Goal: Task Accomplishment & Management: Use online tool/utility

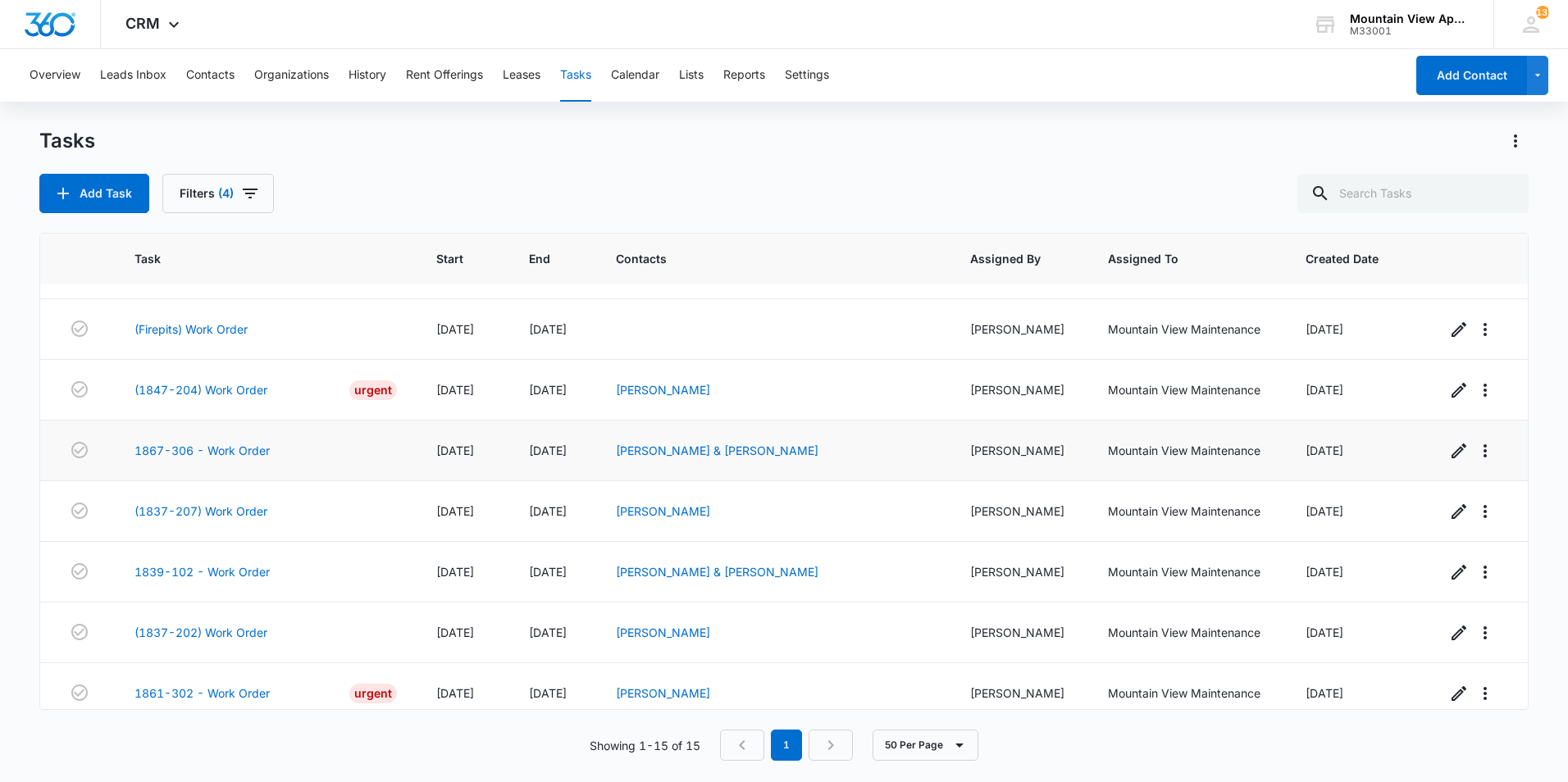
scroll to position [485, 0]
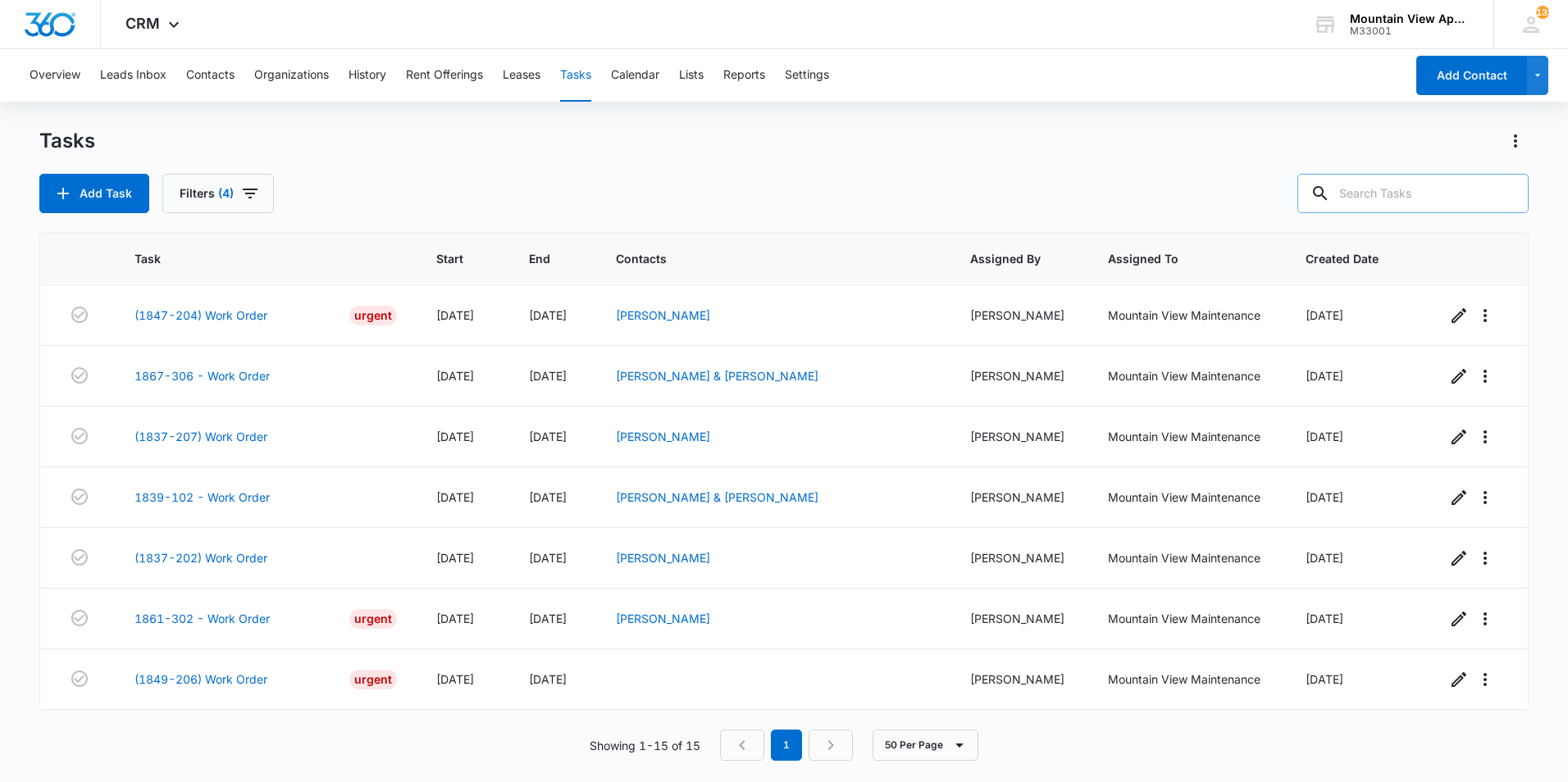
click at [1408, 198] on input "text" at bounding box center [1413, 193] width 231 height 40
type input "1"
click at [222, 78] on button "Contacts" at bounding box center [210, 75] width 48 height 52
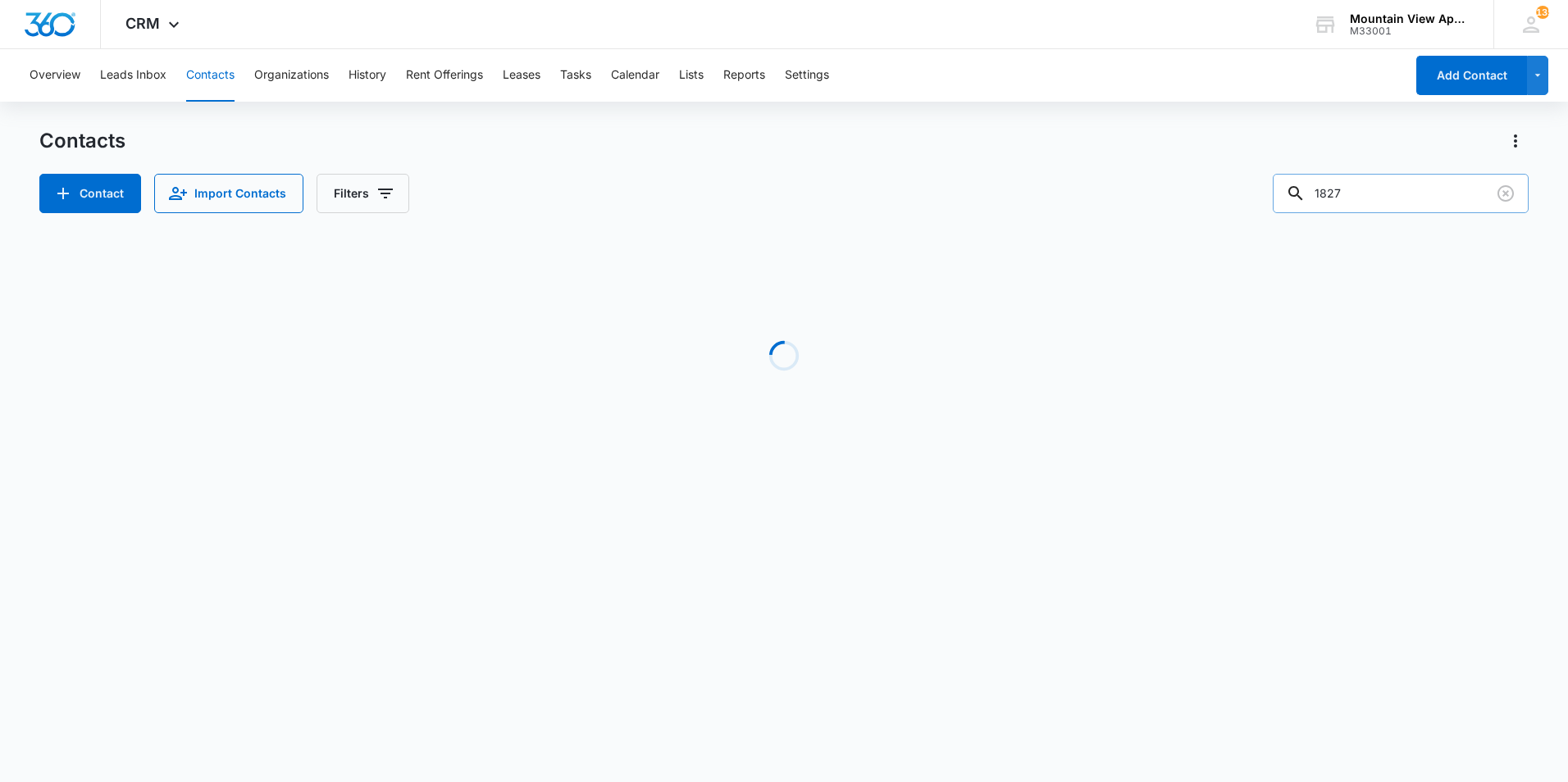
click at [1401, 190] on input "1827" at bounding box center [1401, 193] width 256 height 40
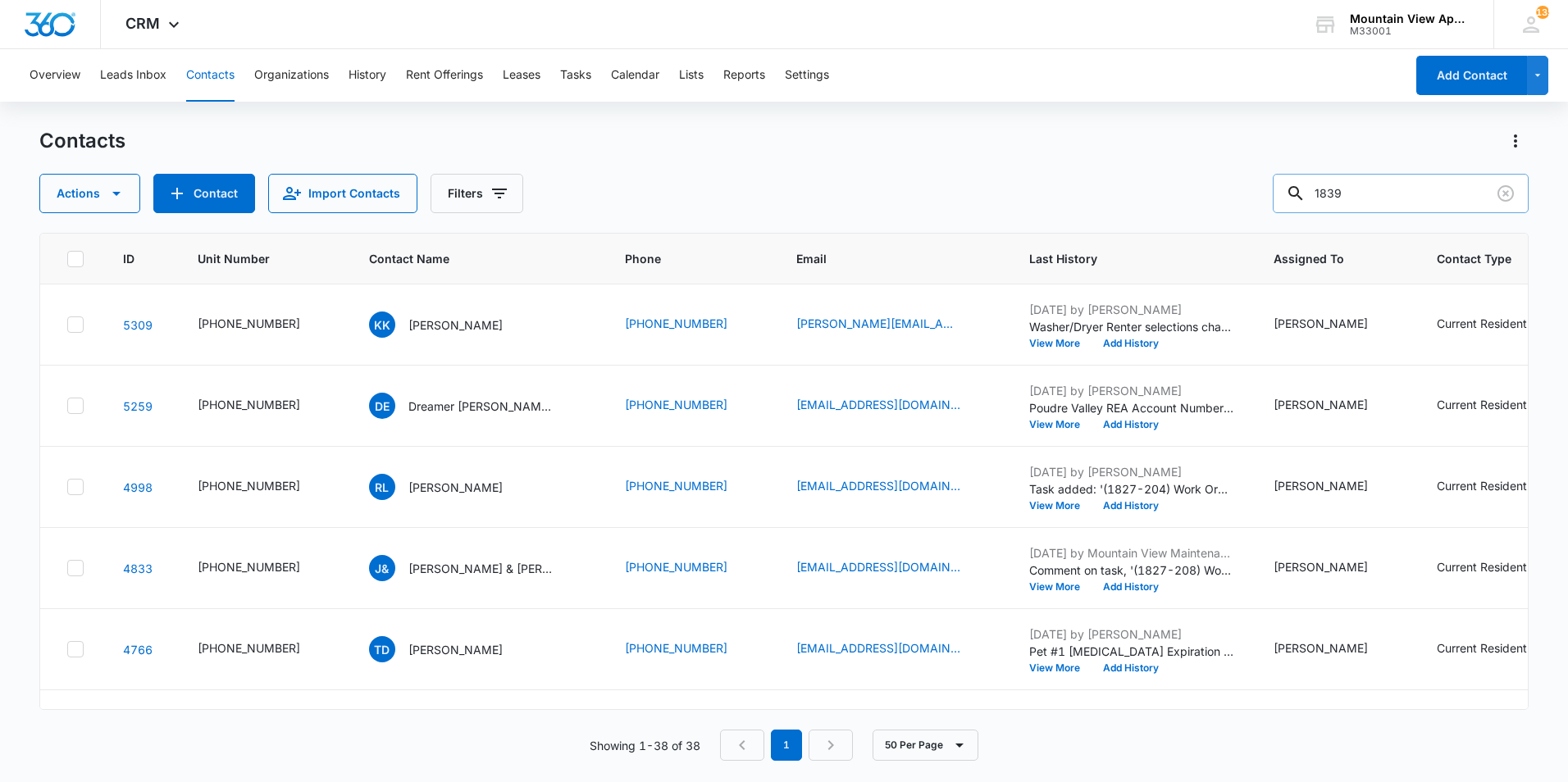
type input "1839"
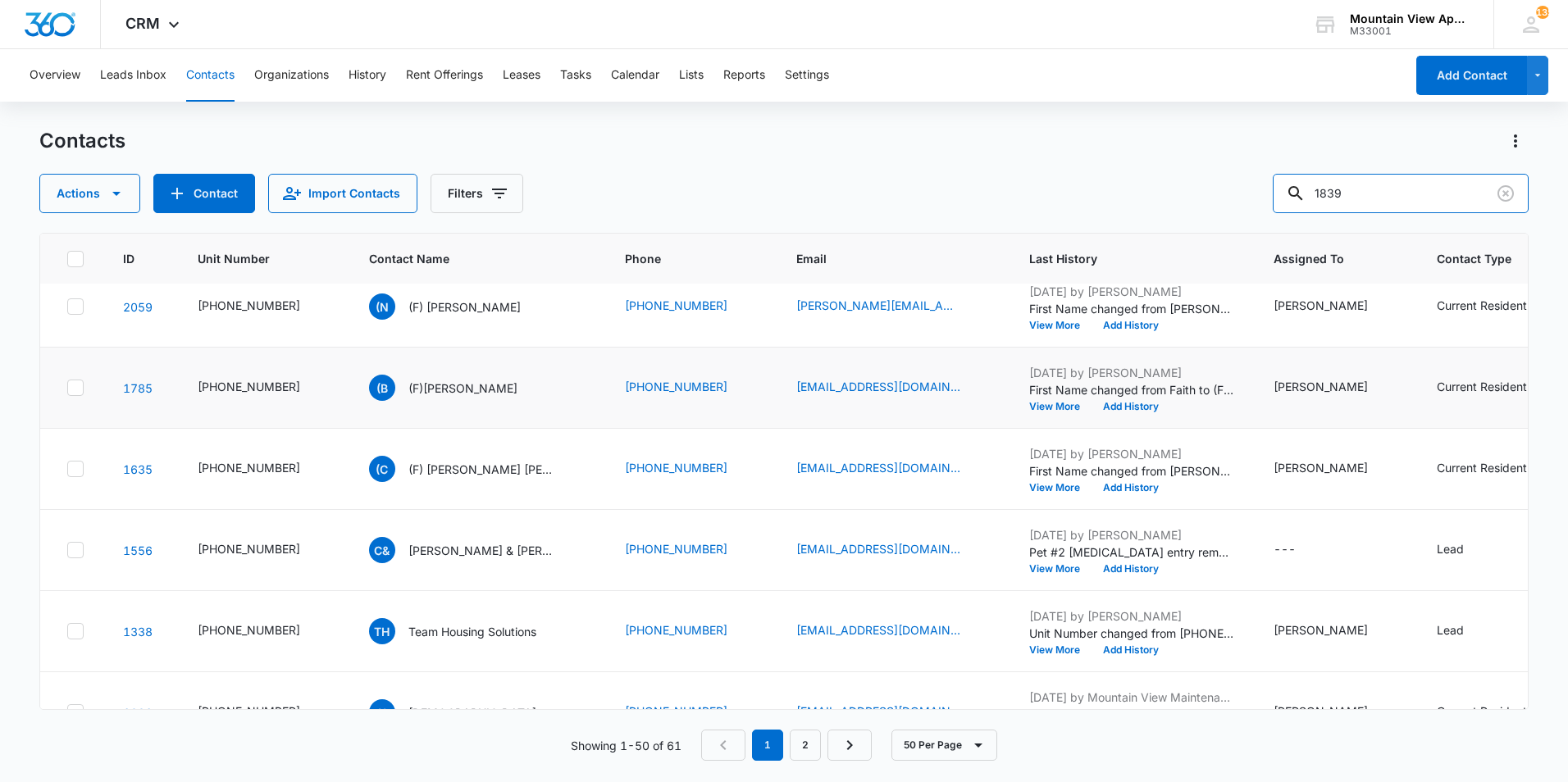
scroll to position [2049, 0]
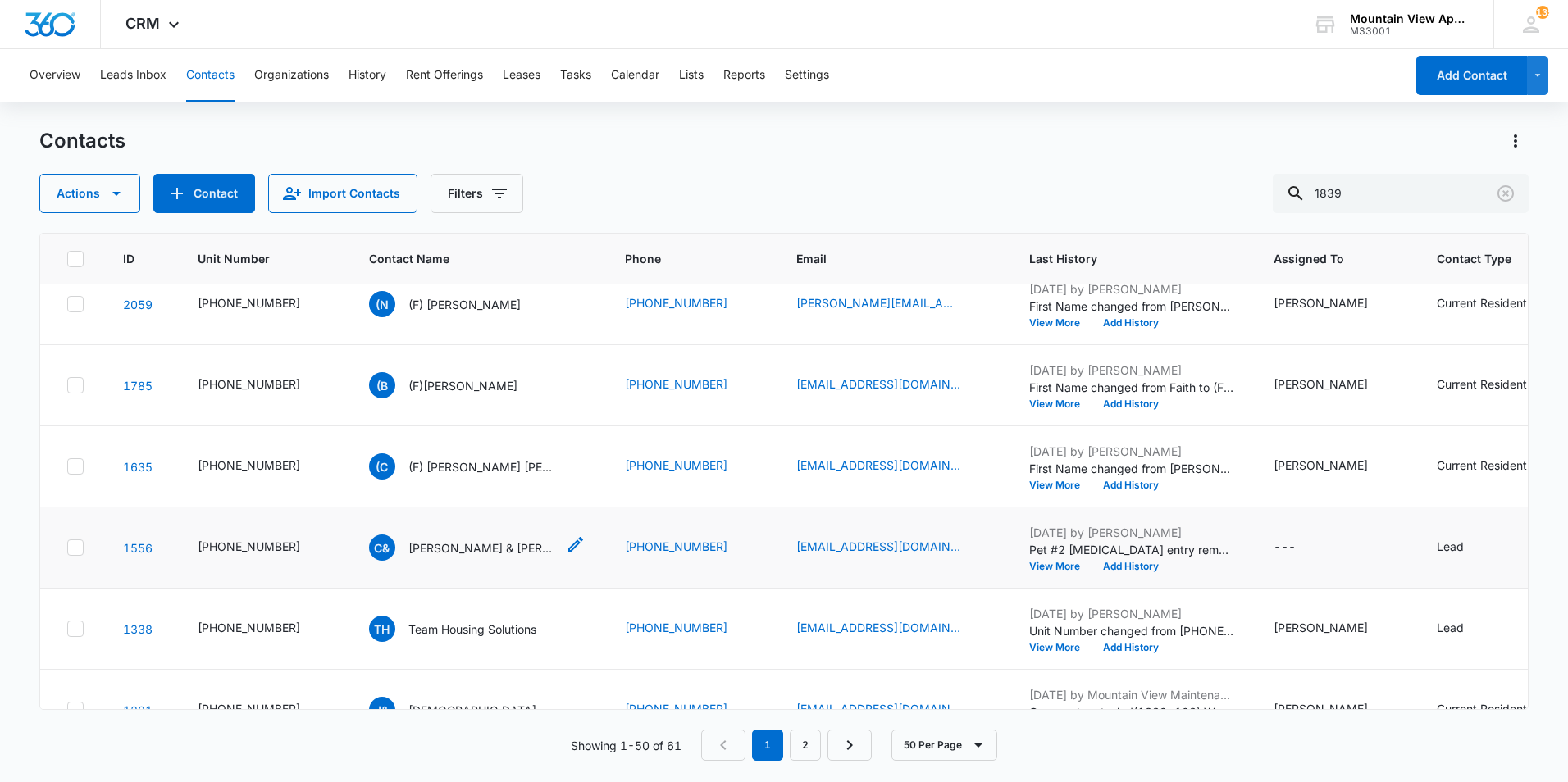
click at [475, 549] on p "[PERSON_NAME] & [PERSON_NAME]" at bounding box center [482, 548] width 148 height 17
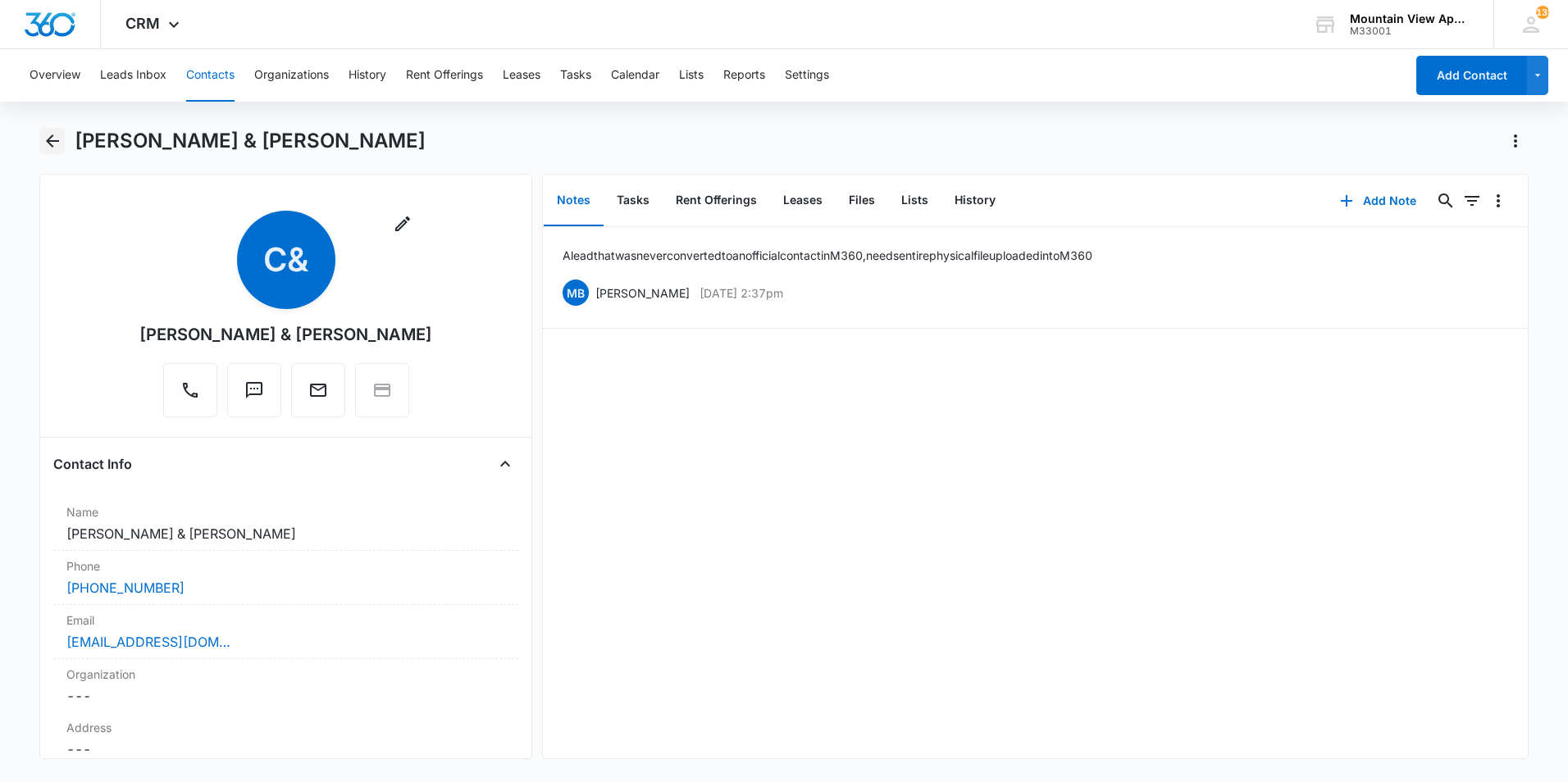
click at [53, 142] on icon "Back" at bounding box center [52, 142] width 13 height 13
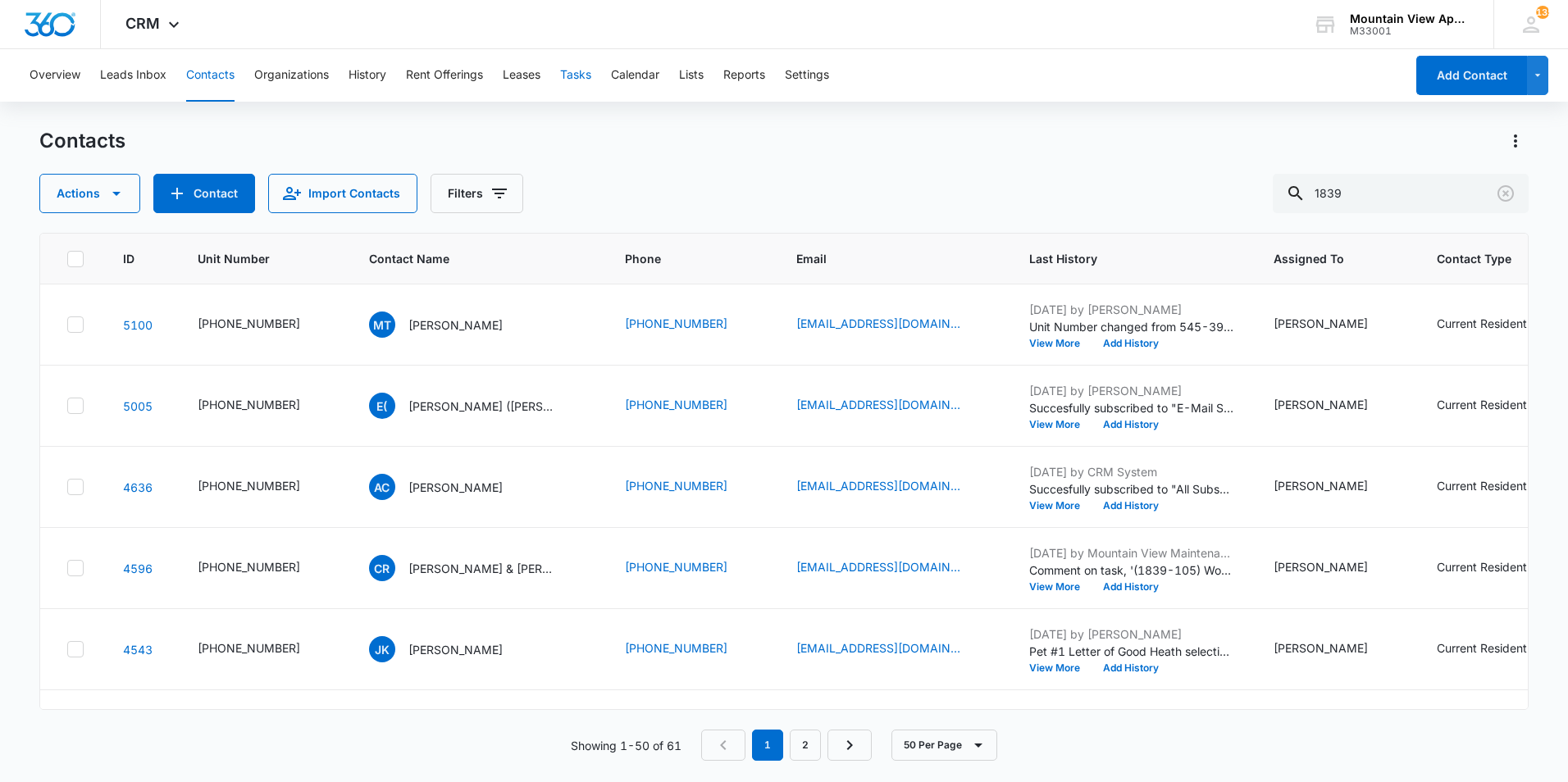
click at [580, 75] on button "Tasks" at bounding box center [576, 75] width 31 height 52
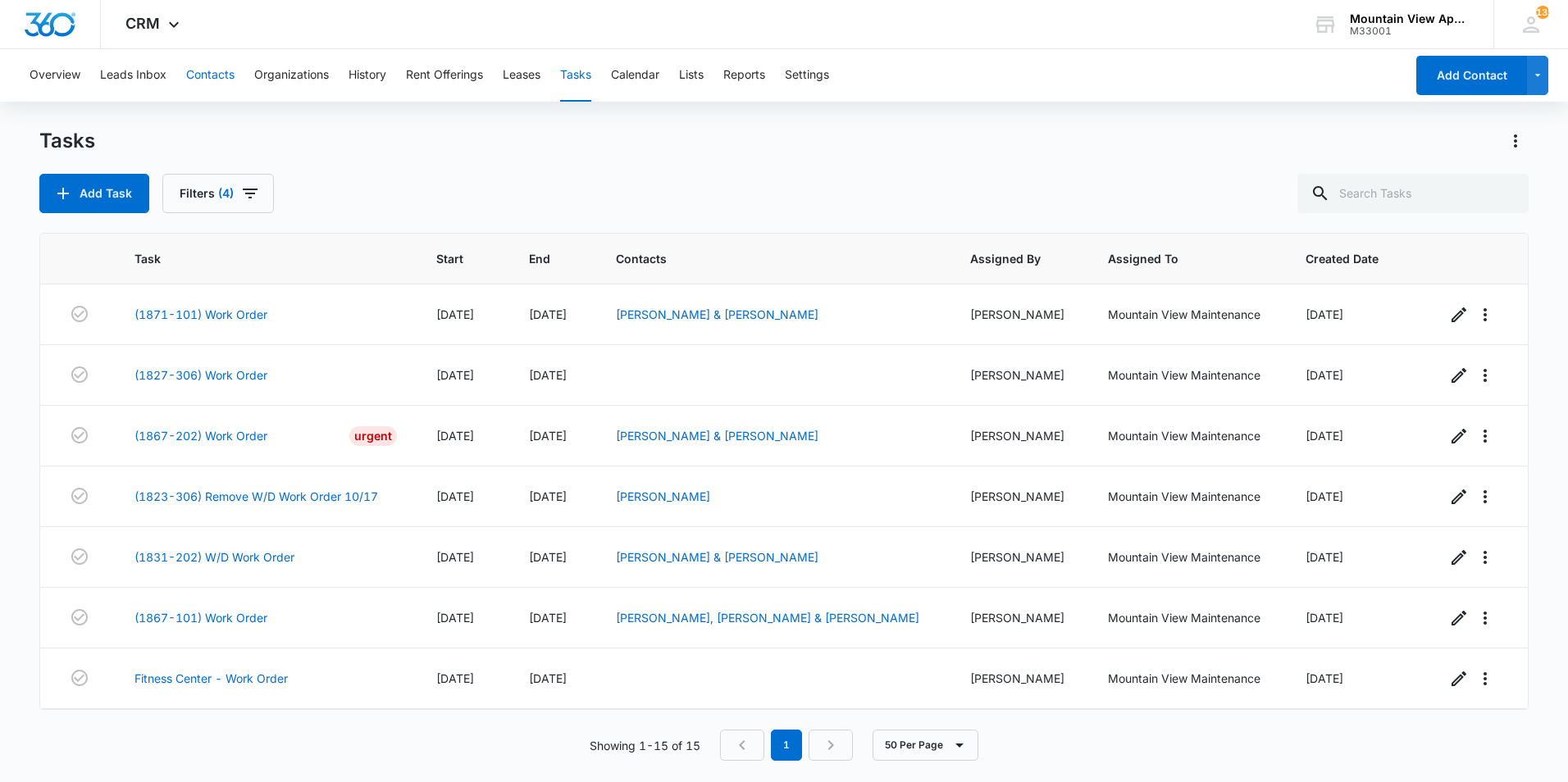
click at [212, 73] on button "Contacts" at bounding box center [210, 75] width 48 height 52
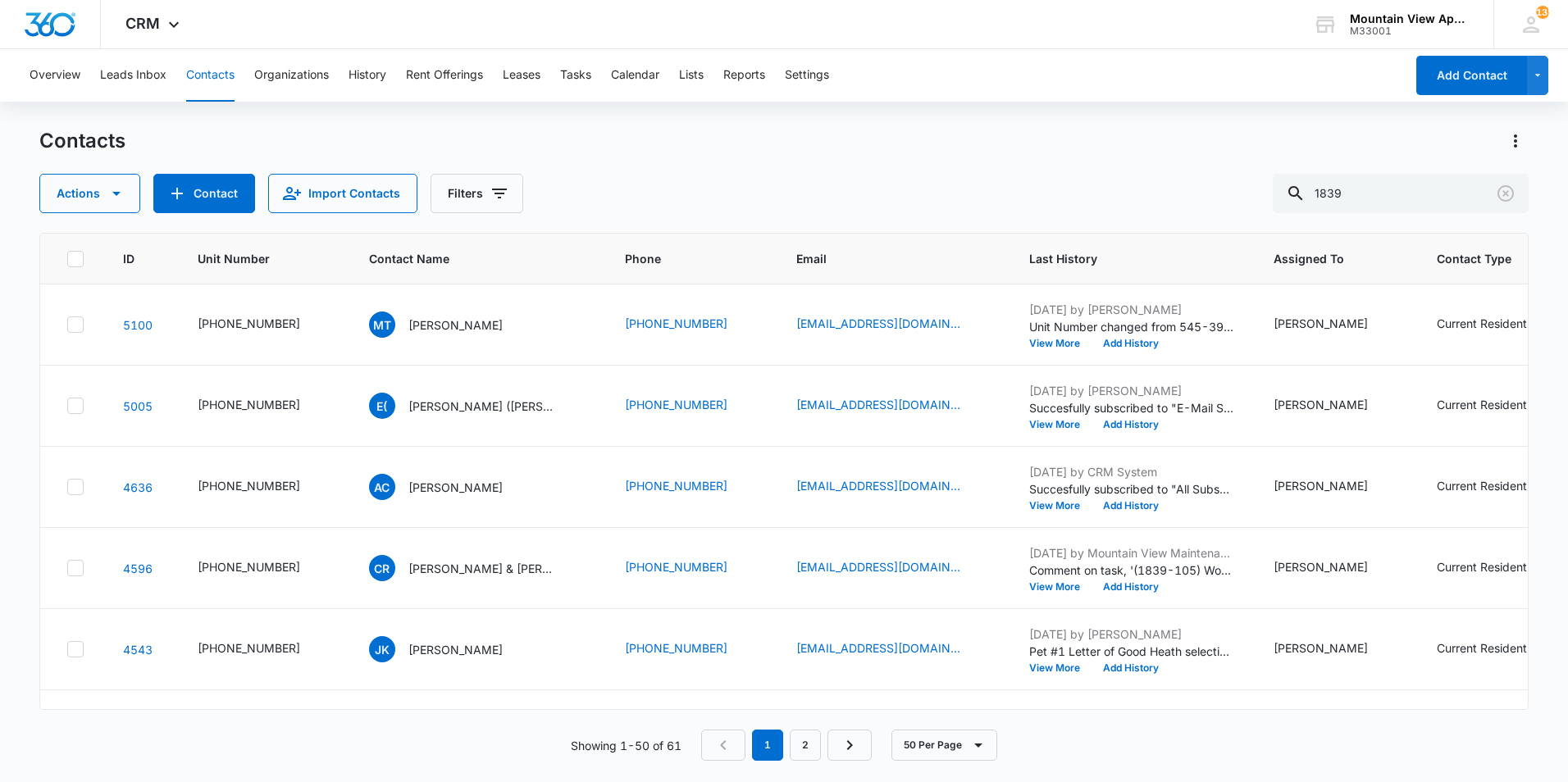
scroll to position [2049, 0]
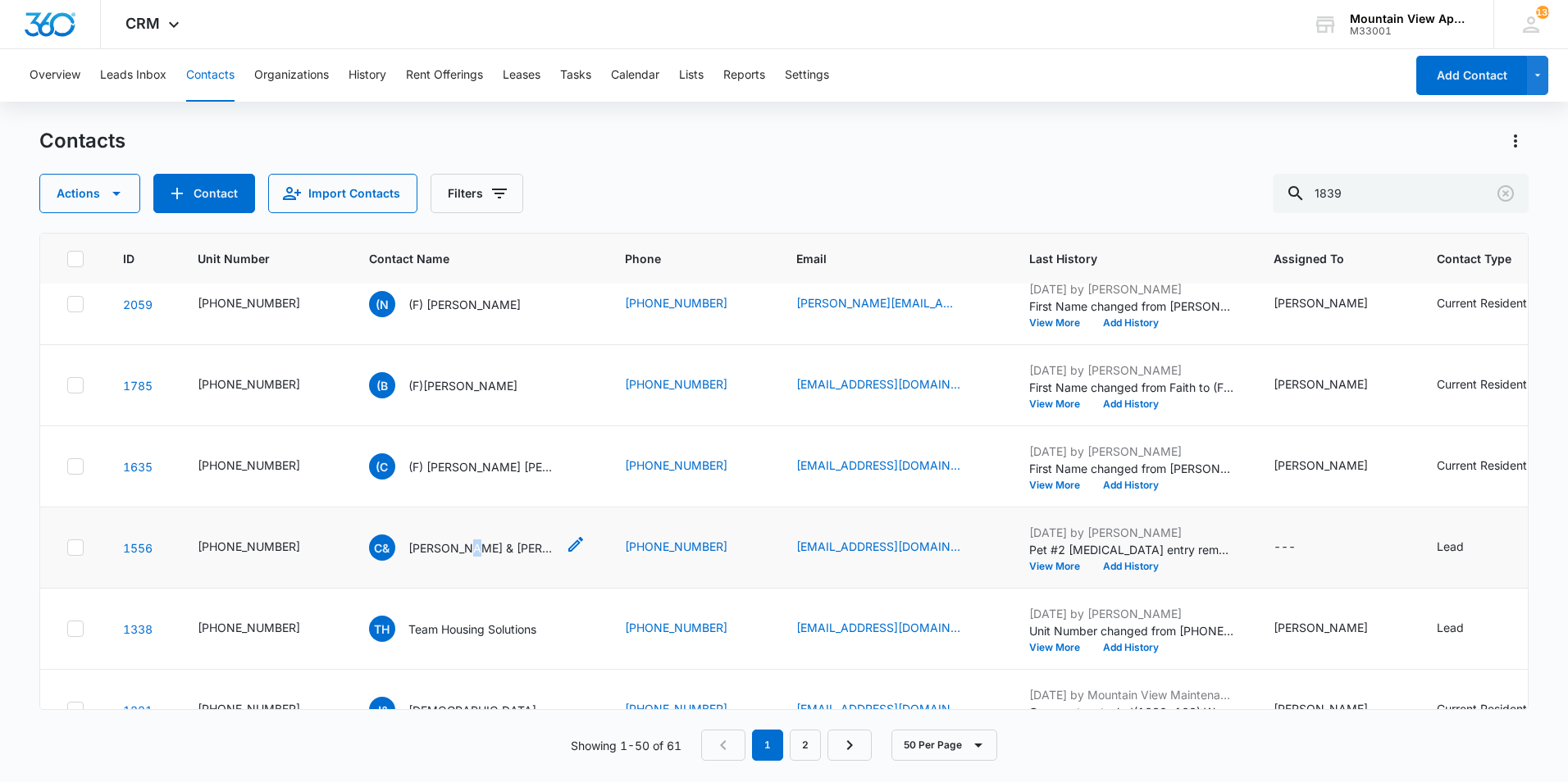
click at [450, 549] on p "[PERSON_NAME] & [PERSON_NAME]" at bounding box center [482, 548] width 148 height 17
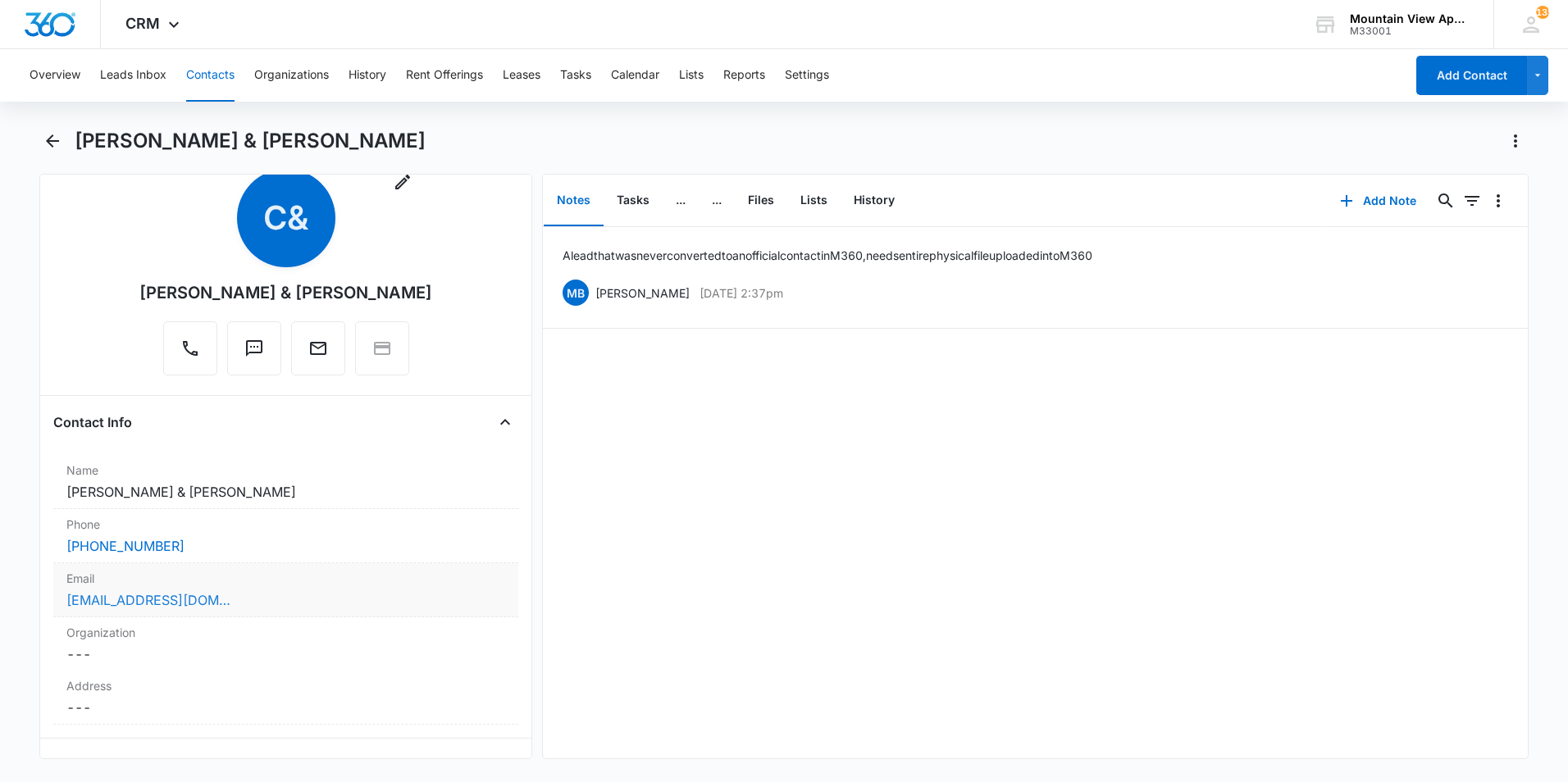
scroll to position [82, 0]
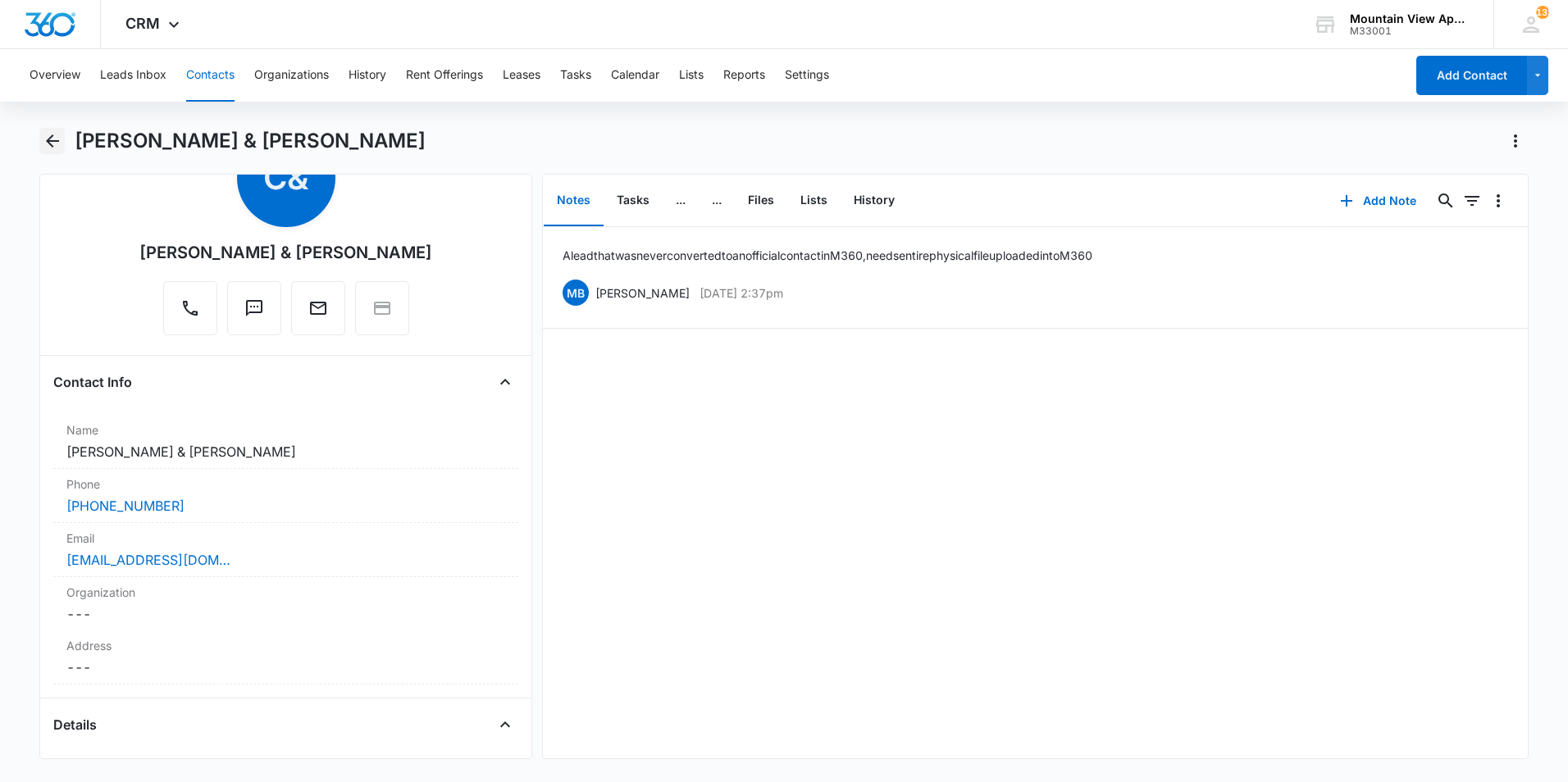
click at [49, 142] on icon "Back" at bounding box center [52, 142] width 13 height 13
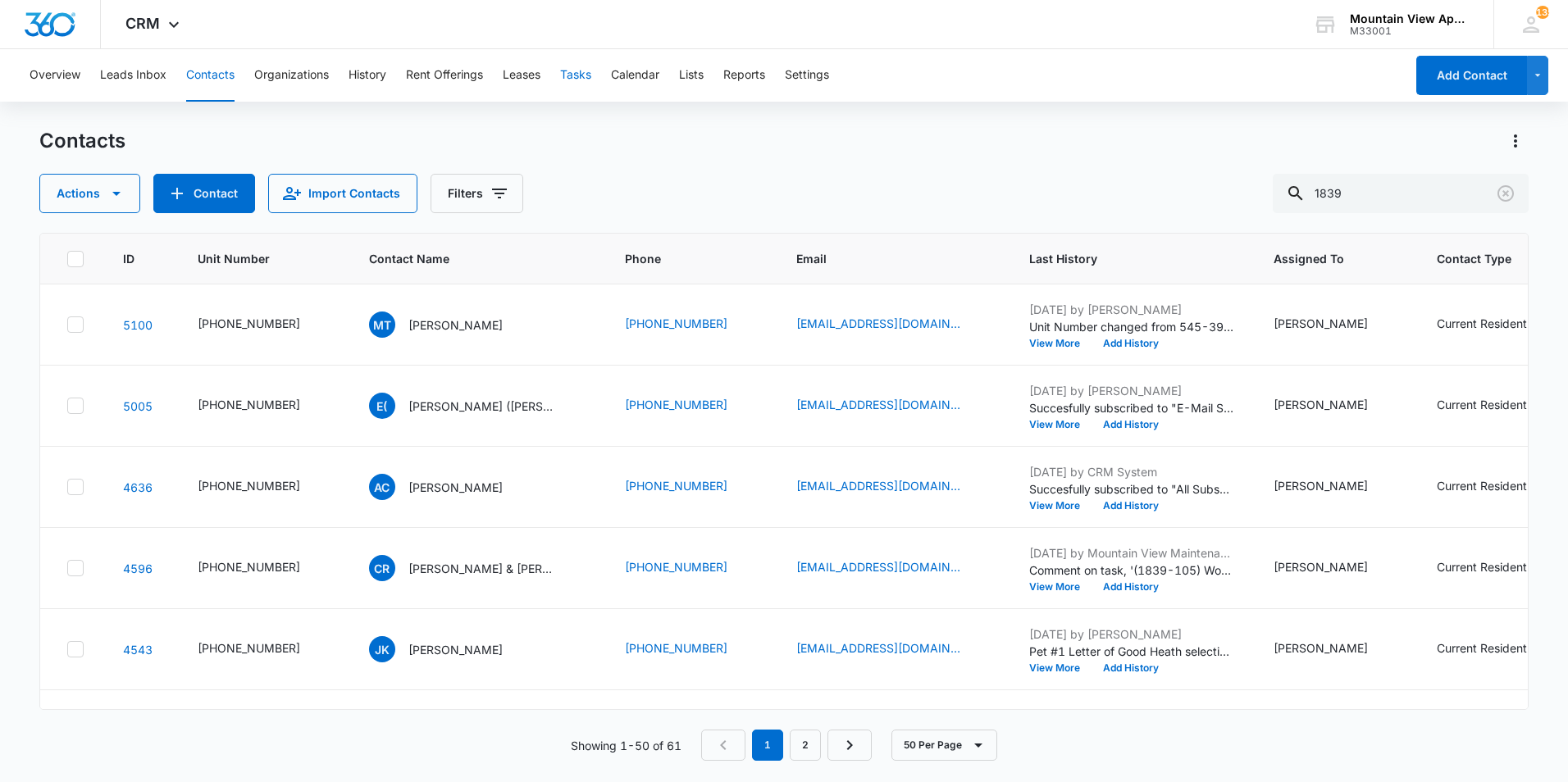
scroll to position [2049, 0]
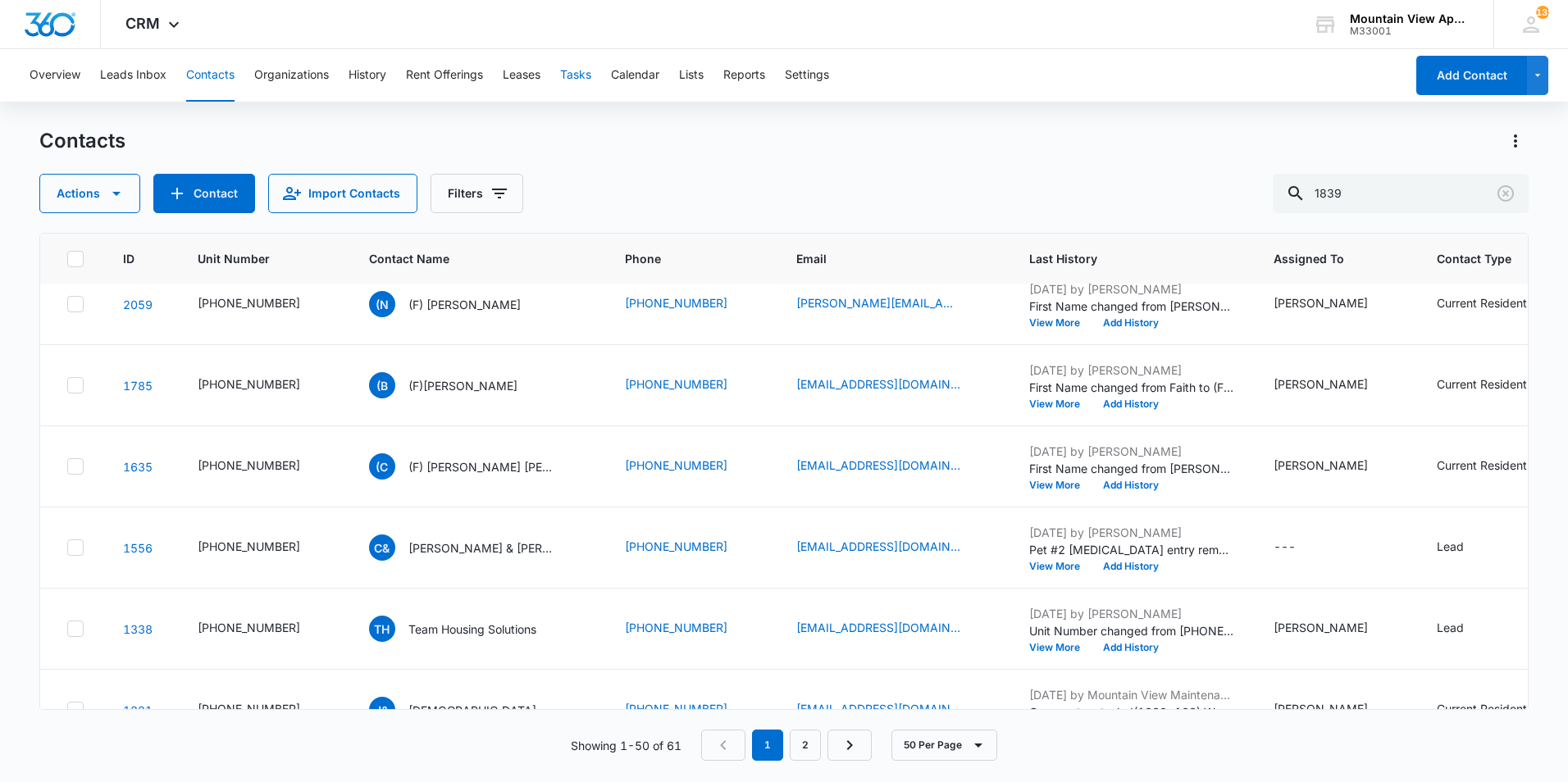
click at [584, 76] on button "Tasks" at bounding box center [576, 75] width 31 height 52
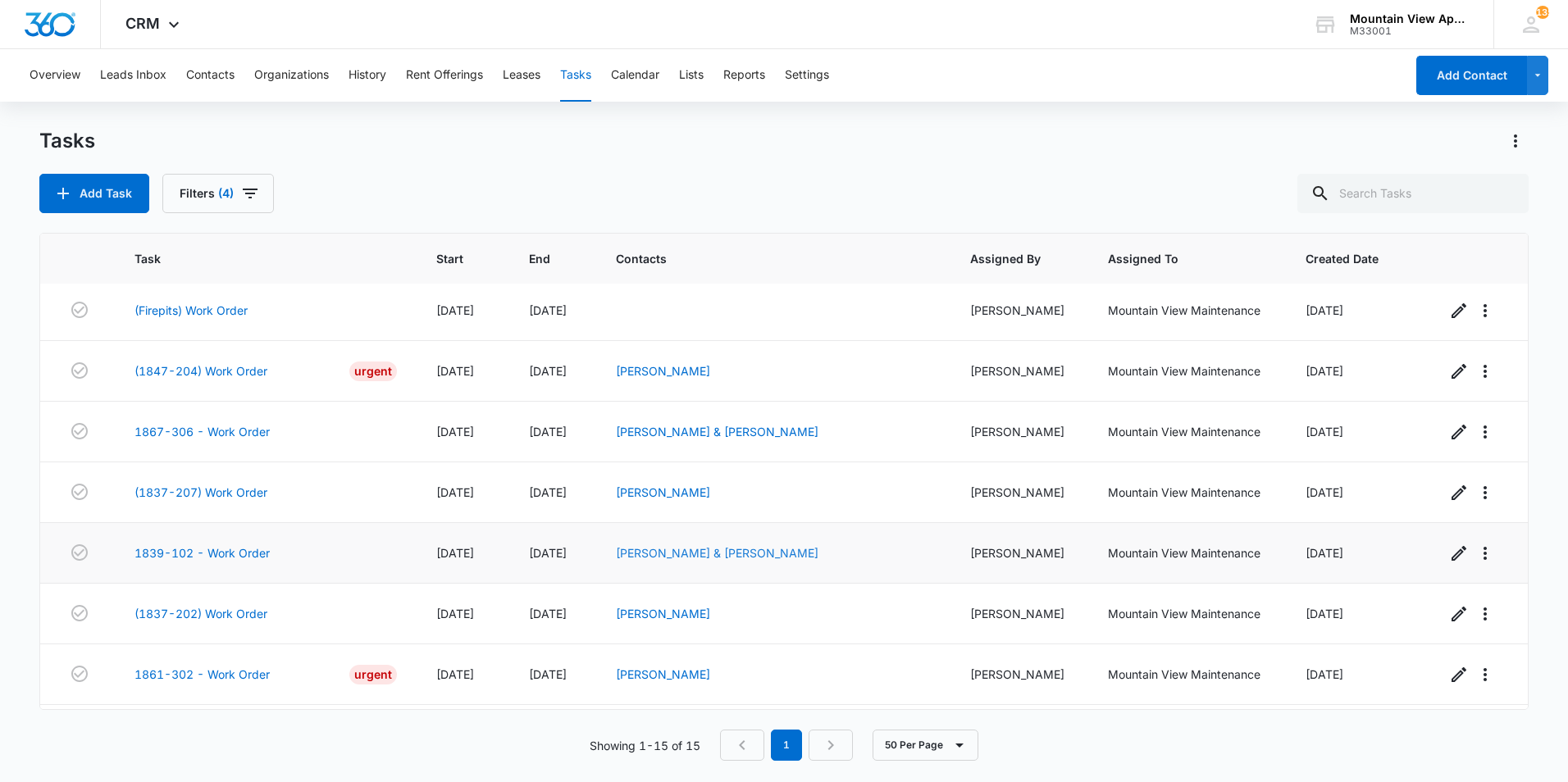
scroll to position [485, 0]
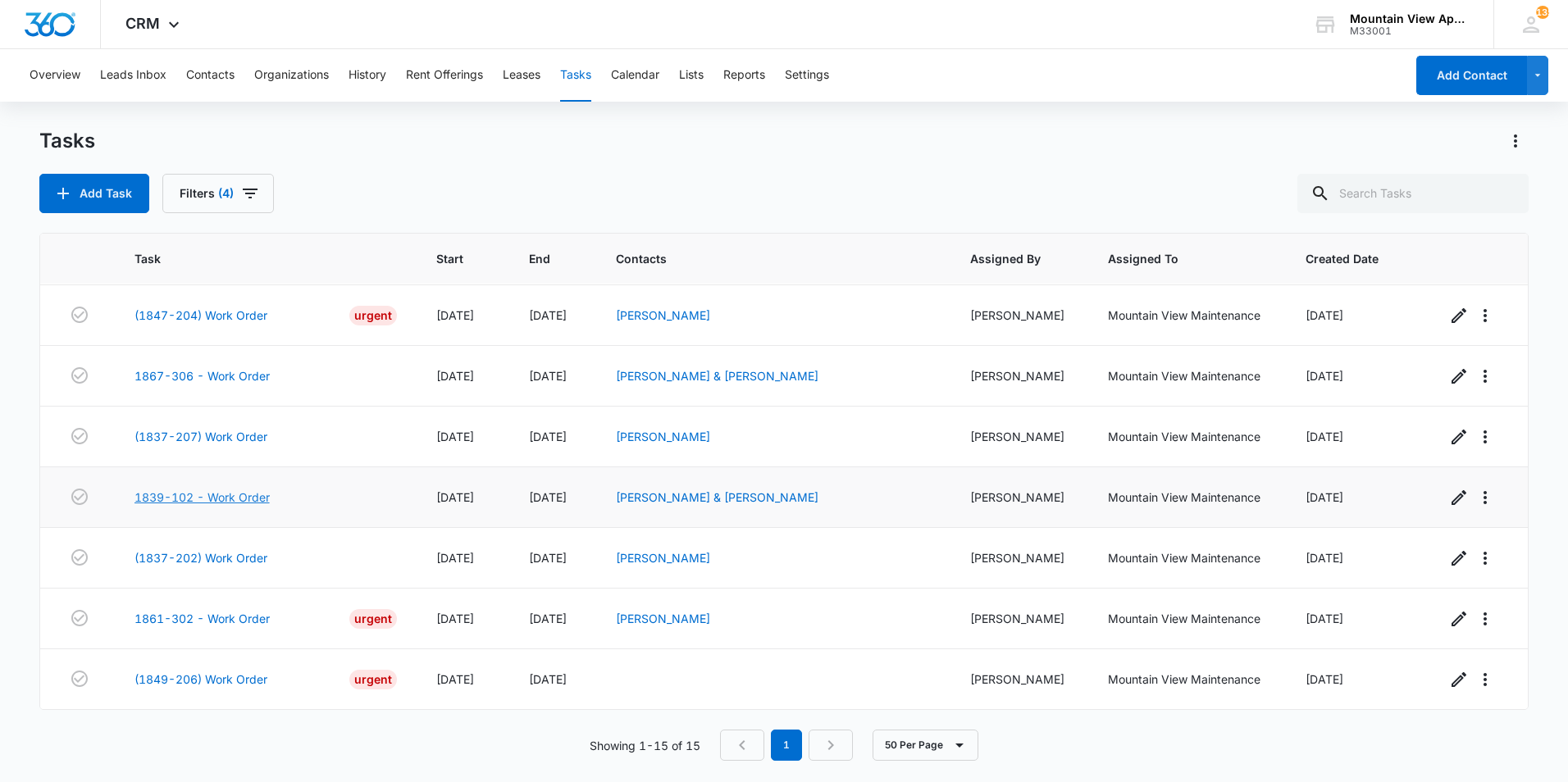
click at [217, 499] on link "1839-102 - Work Order" at bounding box center [202, 497] width 136 height 17
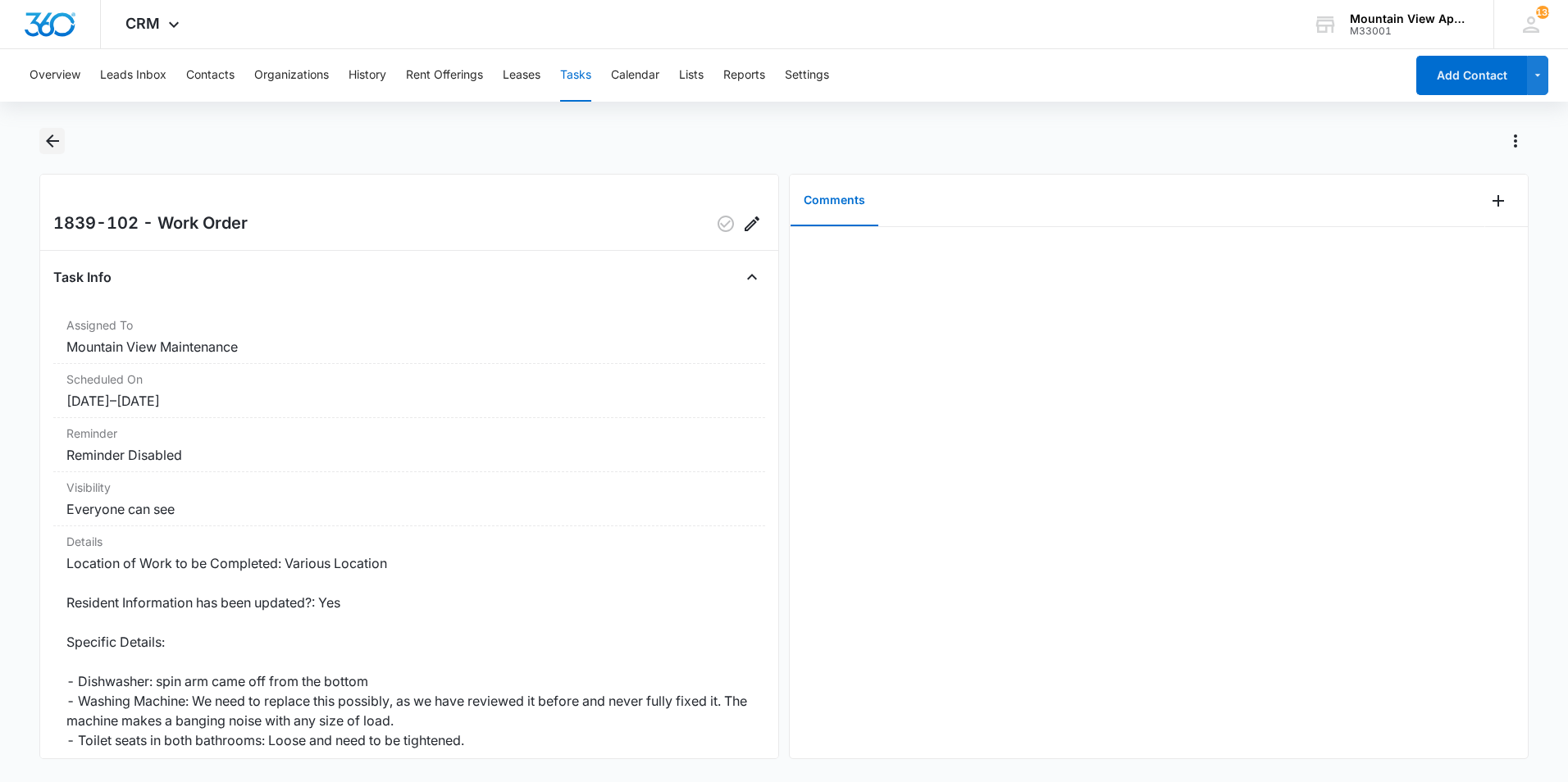
click at [52, 144] on icon "Back" at bounding box center [52, 141] width 19 height 19
